Goal: Task Accomplishment & Management: Manage account settings

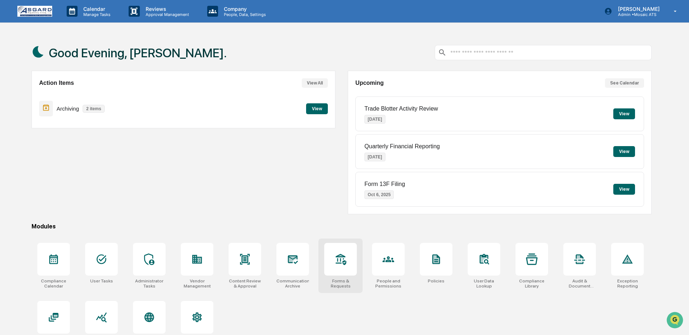
click at [335, 250] on div at bounding box center [340, 259] width 33 height 33
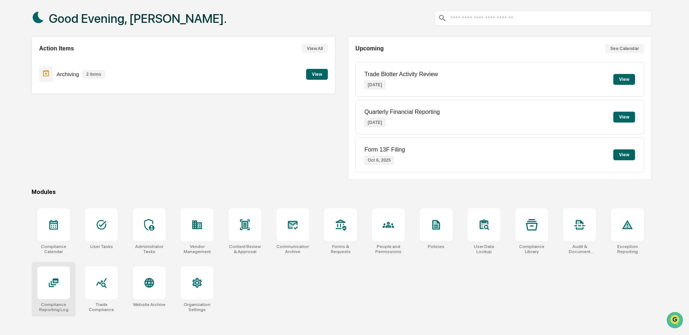
click at [62, 283] on div at bounding box center [53, 282] width 33 height 33
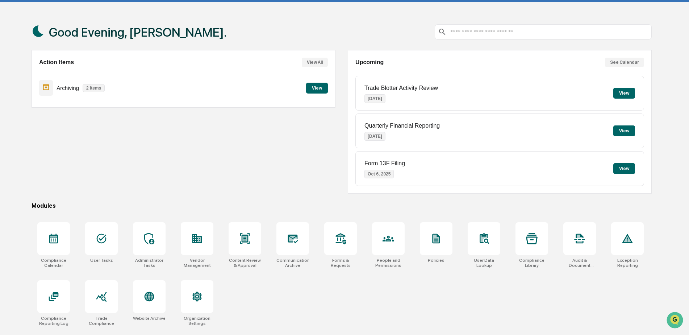
scroll to position [0, 0]
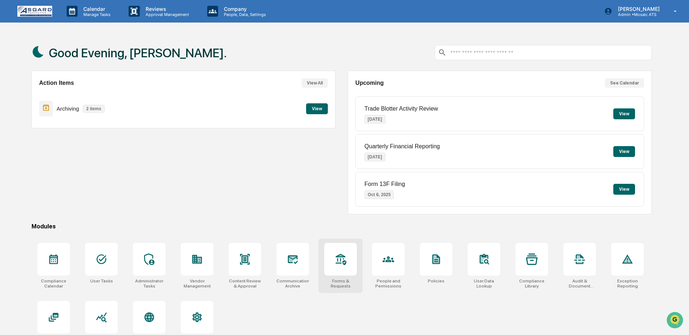
click at [344, 262] on icon at bounding box center [341, 259] width 12 height 12
click at [676, 12] on icon at bounding box center [675, 11] width 13 height 7
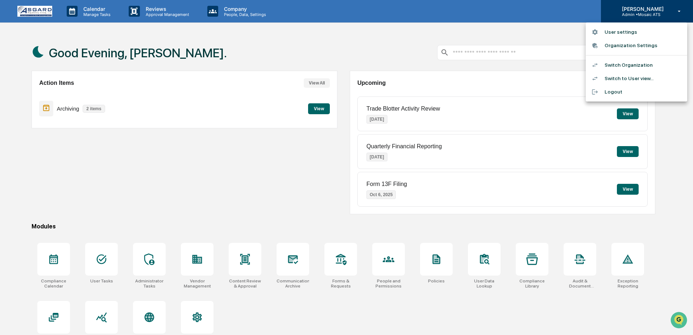
click at [677, 12] on div at bounding box center [346, 167] width 693 height 335
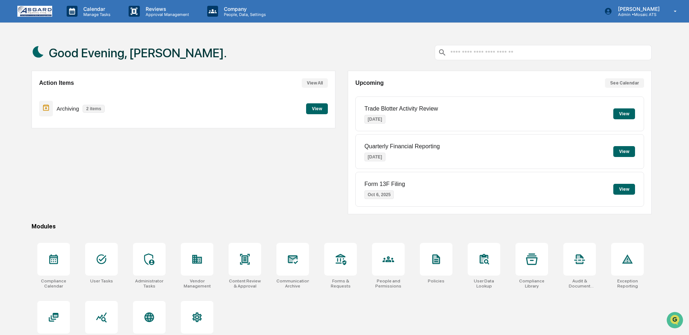
click at [96, 107] on p "2 items" at bounding box center [94, 109] width 22 height 8
click at [325, 108] on button "View" at bounding box center [317, 108] width 22 height 11
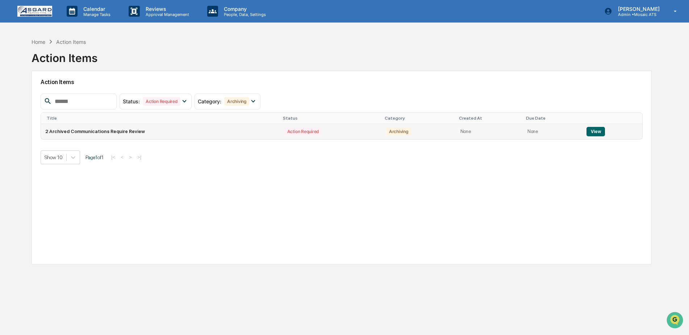
click at [594, 132] on button "View" at bounding box center [596, 131] width 18 height 9
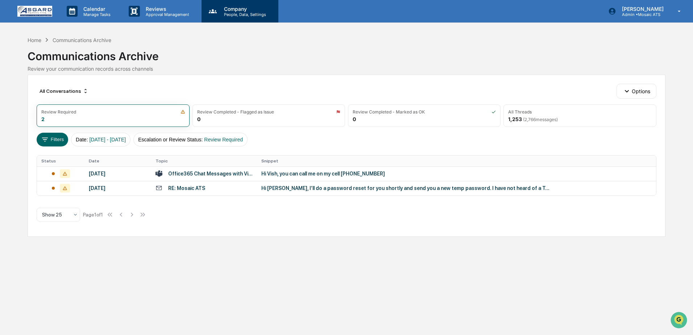
click at [237, 14] on p "People, Data, Settings" at bounding box center [243, 14] width 51 height 5
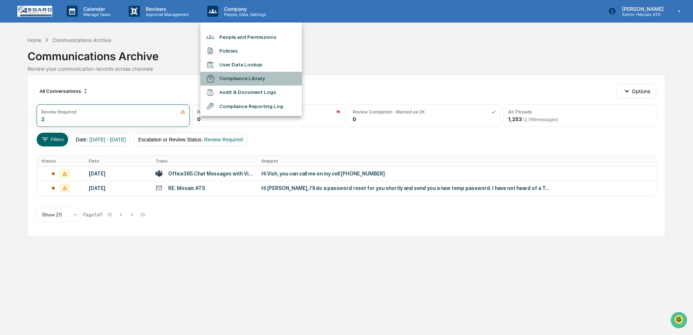
click at [235, 76] on li "Compliance Library" at bounding box center [250, 79] width 101 height 14
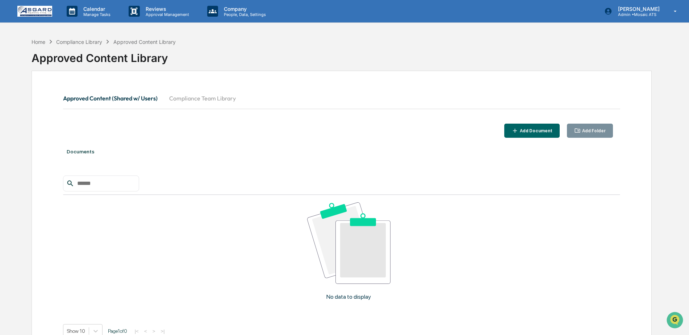
click at [218, 99] on button "Compliance Team Library" at bounding box center [202, 98] width 78 height 17
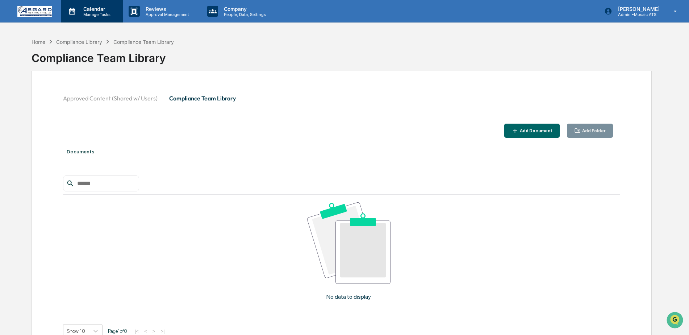
click at [96, 12] on p "Manage Tasks" at bounding box center [96, 14] width 37 height 5
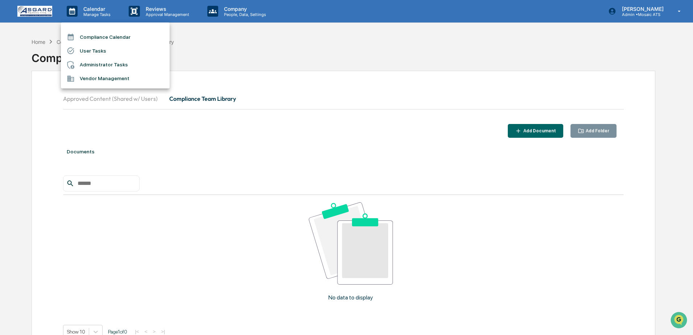
click at [108, 51] on li "User Tasks" at bounding box center [115, 51] width 109 height 14
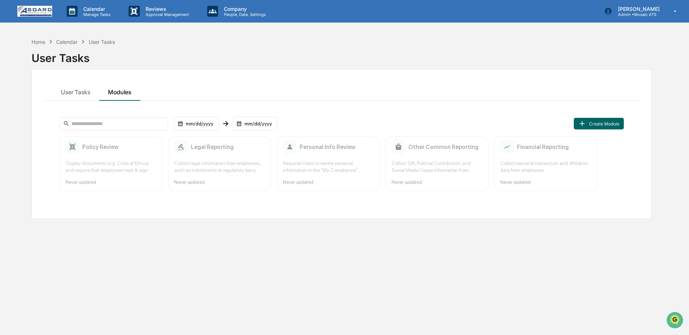
click at [120, 154] on div "Policy Review" at bounding box center [111, 147] width 91 height 14
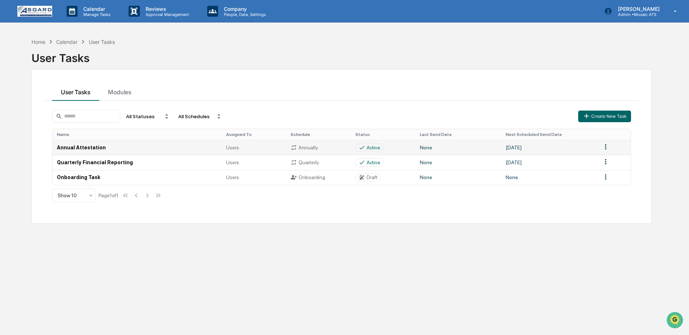
click at [82, 146] on td "Annual Attestation" at bounding box center [137, 147] width 169 height 15
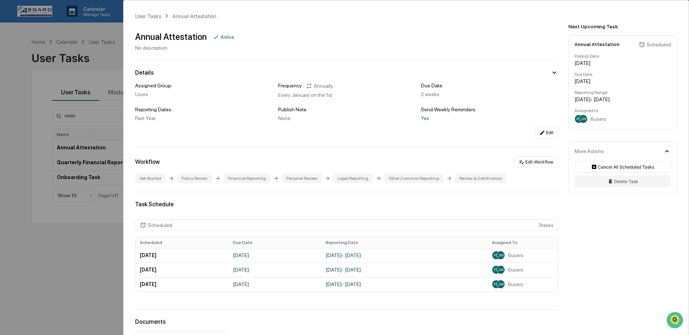
click at [81, 44] on div "User Tasks Annual Attestation Annual Attestation Active No description Details …" at bounding box center [344, 167] width 689 height 335
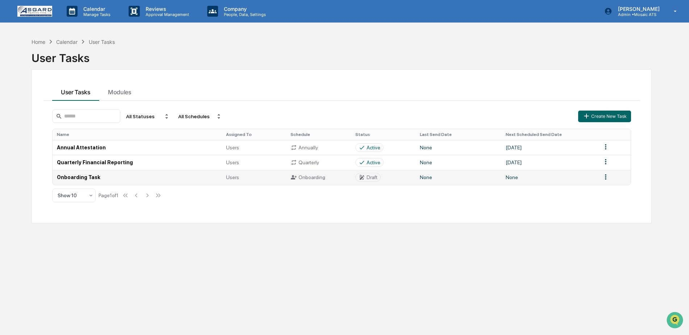
click at [603, 180] on html "Calendar Manage Tasks Reviews Approval Management Company People, Data, Setting…" at bounding box center [344, 167] width 689 height 335
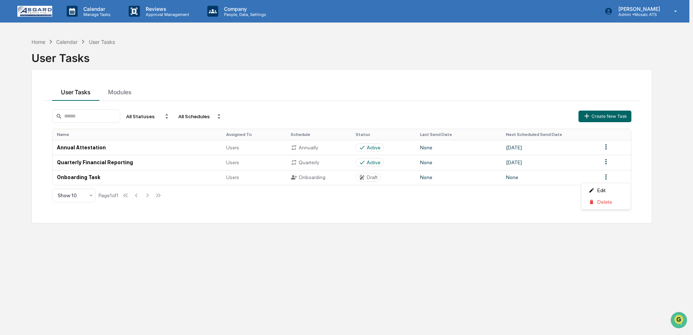
click at [553, 186] on html "Calendar Manage Tasks Reviews Approval Management Company People, Data, Setting…" at bounding box center [346, 167] width 693 height 335
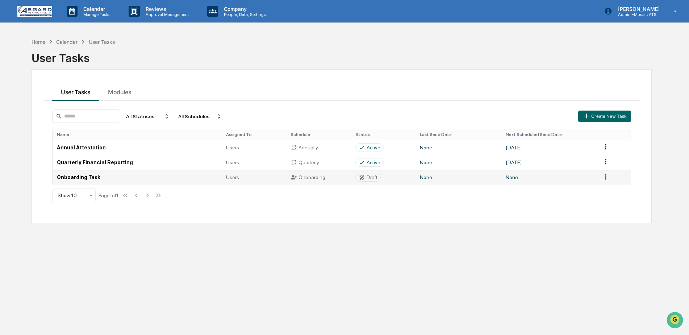
click at [82, 177] on td "Onboarding Task" at bounding box center [137, 177] width 169 height 15
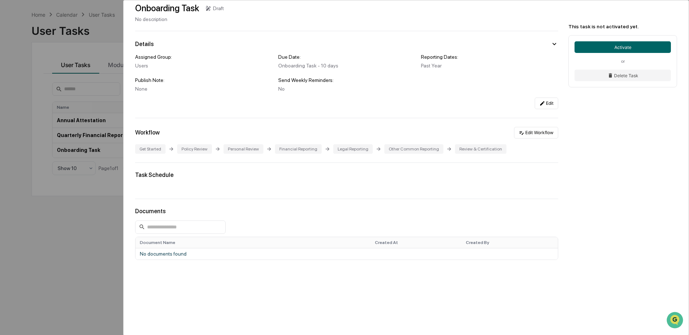
scroll to position [34, 0]
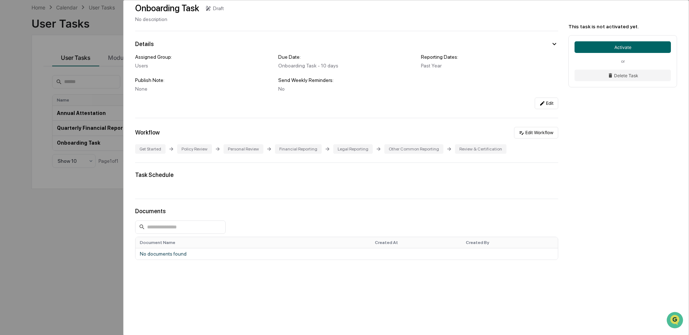
click at [84, 223] on div "User Tasks Onboarding Task Onboarding Task Draft No description Details Assigne…" at bounding box center [344, 167] width 689 height 335
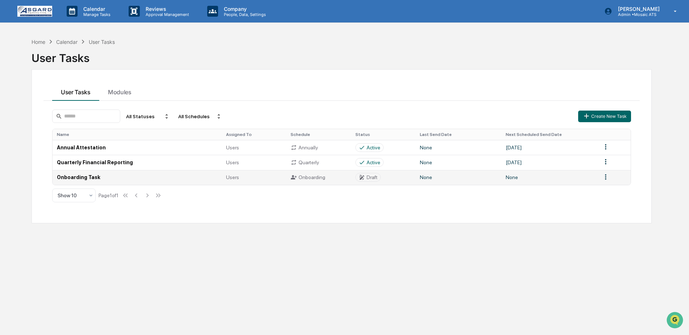
click at [76, 183] on td "Onboarding Task" at bounding box center [137, 177] width 169 height 15
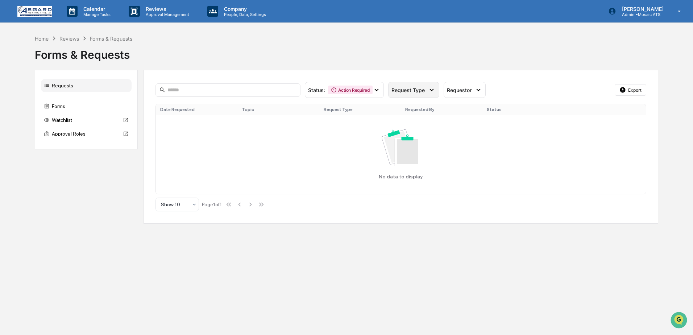
click at [407, 93] on span "Request Type" at bounding box center [407, 90] width 33 height 6
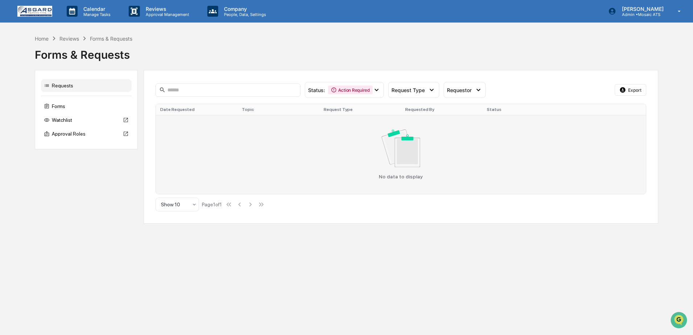
click at [333, 141] on div "No data to display" at bounding box center [401, 154] width 482 height 50
